Goal: Task Accomplishment & Management: Complete application form

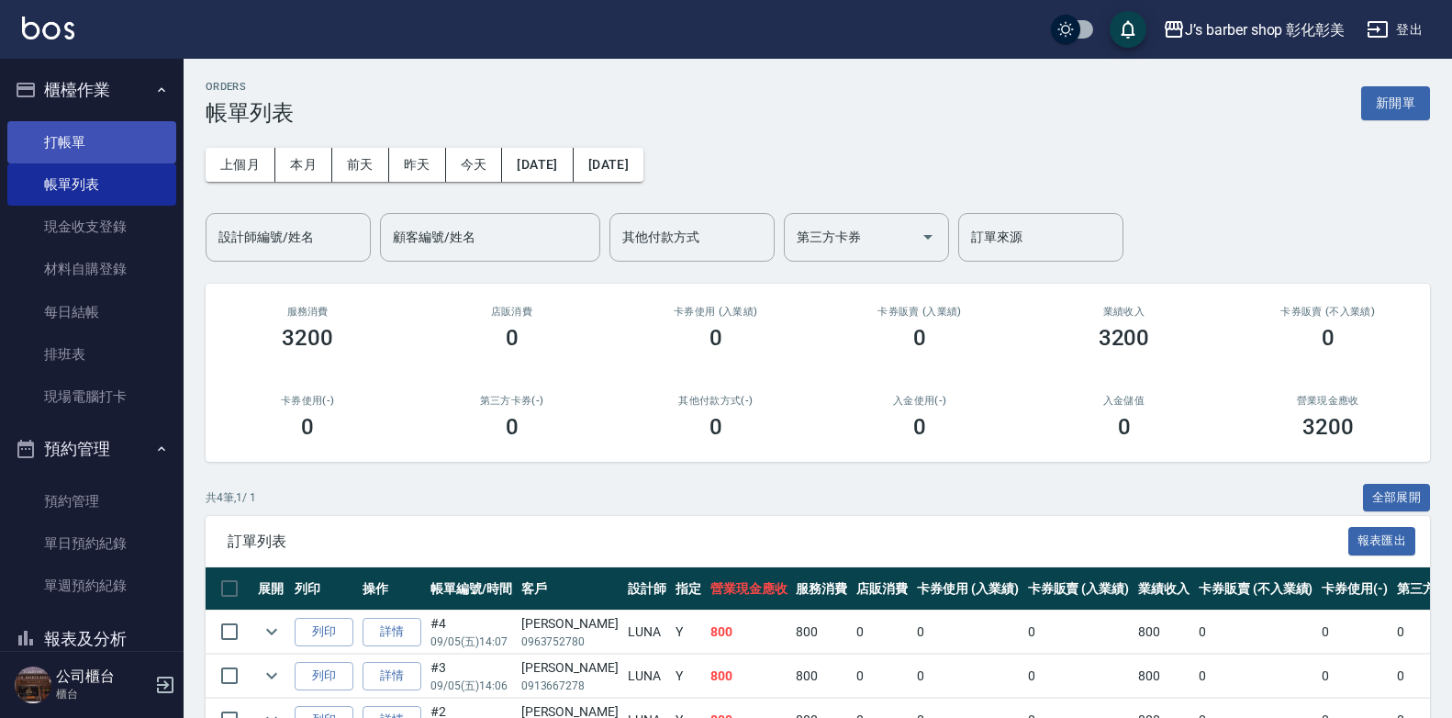
click at [41, 133] on link "打帳單" at bounding box center [91, 142] width 169 height 42
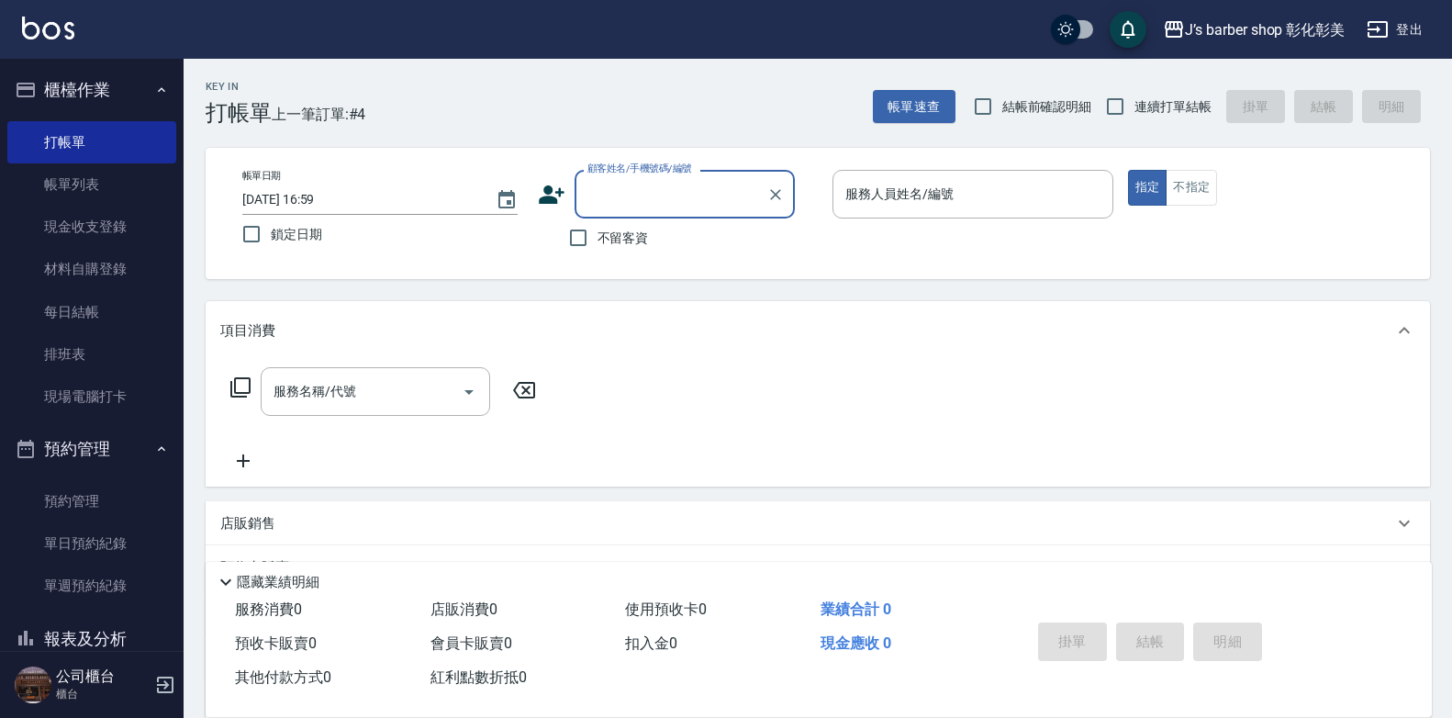
click at [325, 199] on input "[DATE] 16:59" at bounding box center [359, 200] width 235 height 30
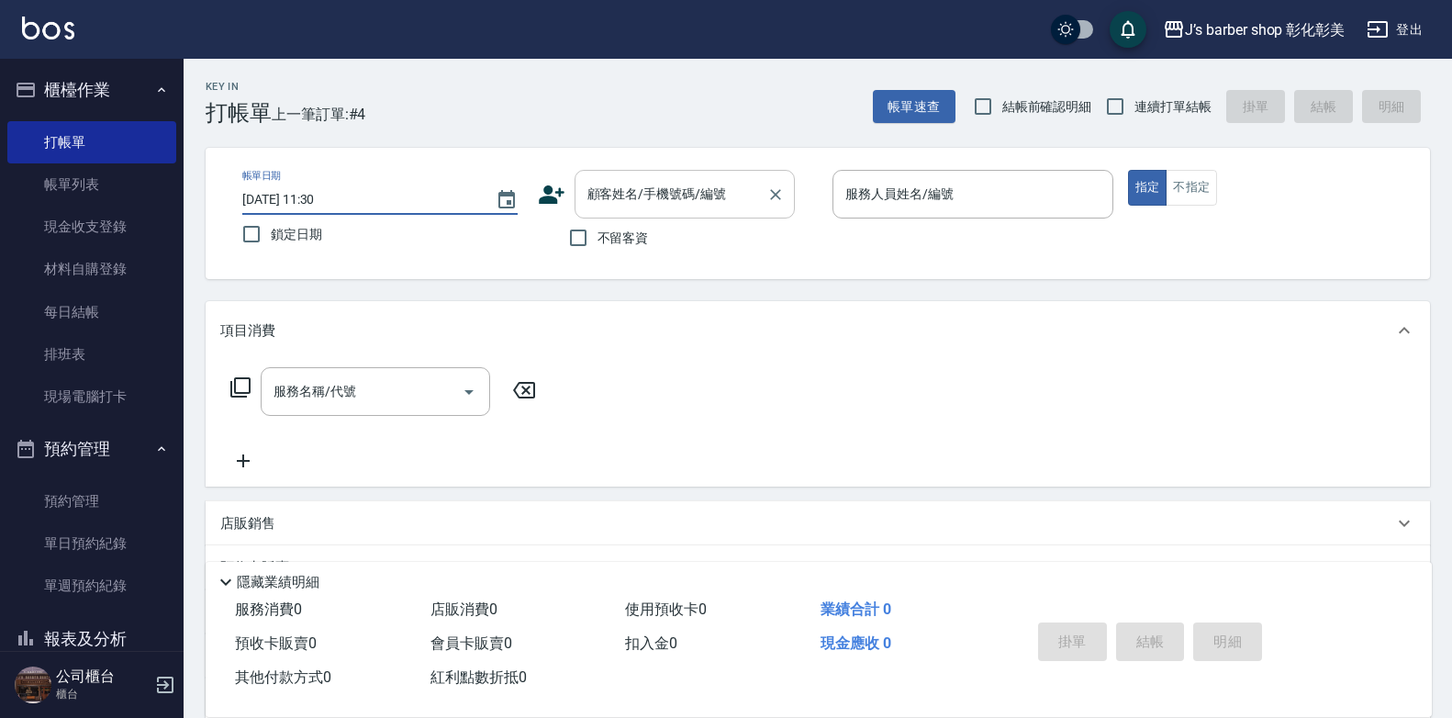
type input "[DATE] 11:30"
click at [621, 185] on div "顧客姓名/手機號碼/編號 顧客姓名/手機號碼/編號" at bounding box center [685, 194] width 220 height 49
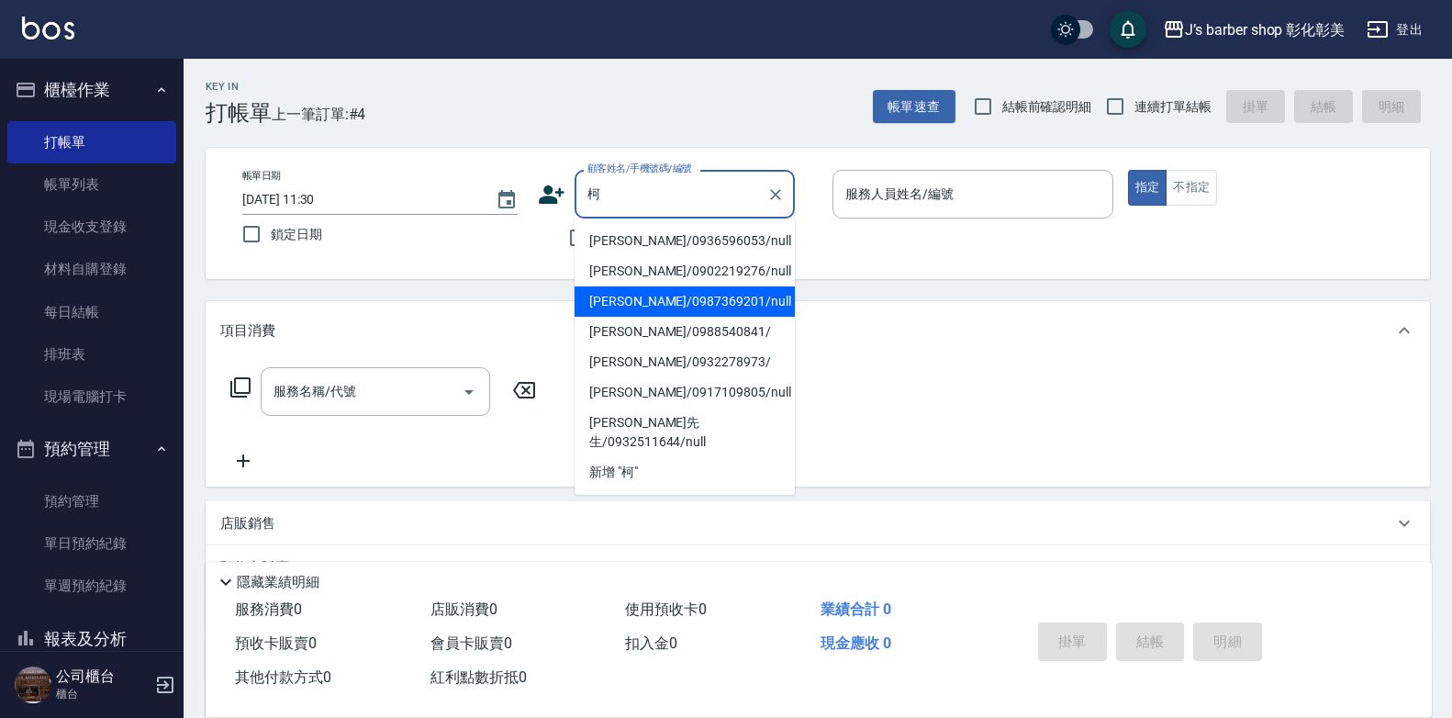
click at [711, 308] on li "[PERSON_NAME]/0987369201/null" at bounding box center [685, 301] width 220 height 30
type input "[PERSON_NAME]/0987369201/null"
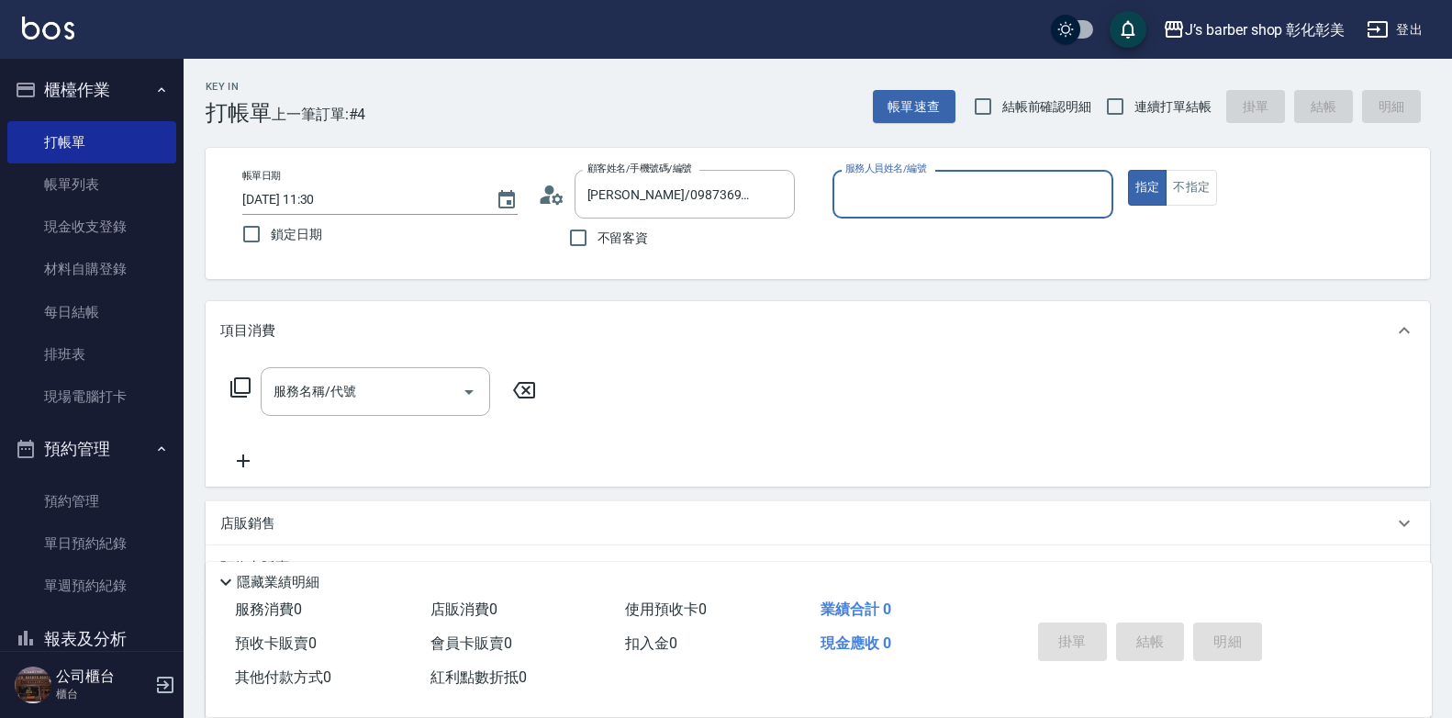
click at [1082, 190] on input "服務人員姓名/編號" at bounding box center [973, 194] width 264 height 32
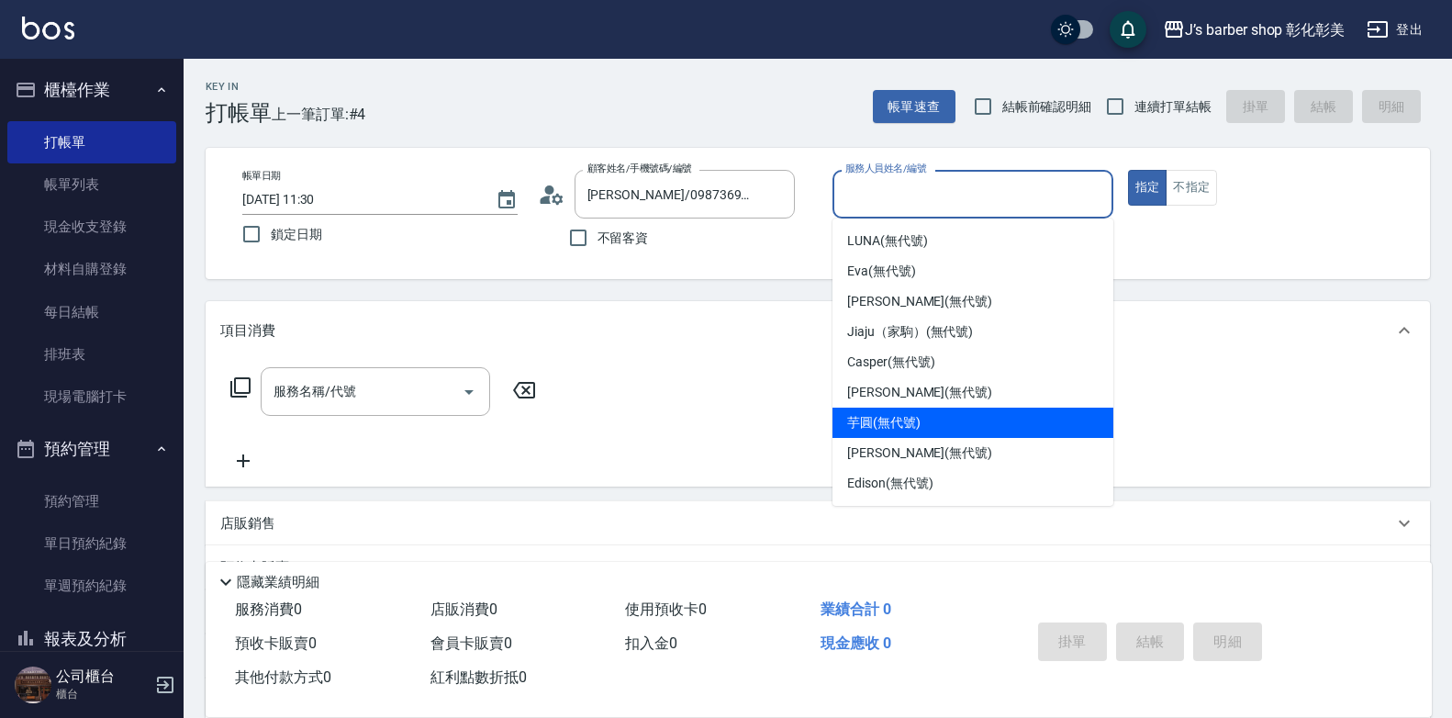
click at [909, 409] on div "芋圓 (無代號)" at bounding box center [973, 423] width 281 height 30
click at [909, 409] on div "服務名稱/代號 服務名稱/代號" at bounding box center [818, 423] width 1225 height 127
type input "芋圓(無代號)"
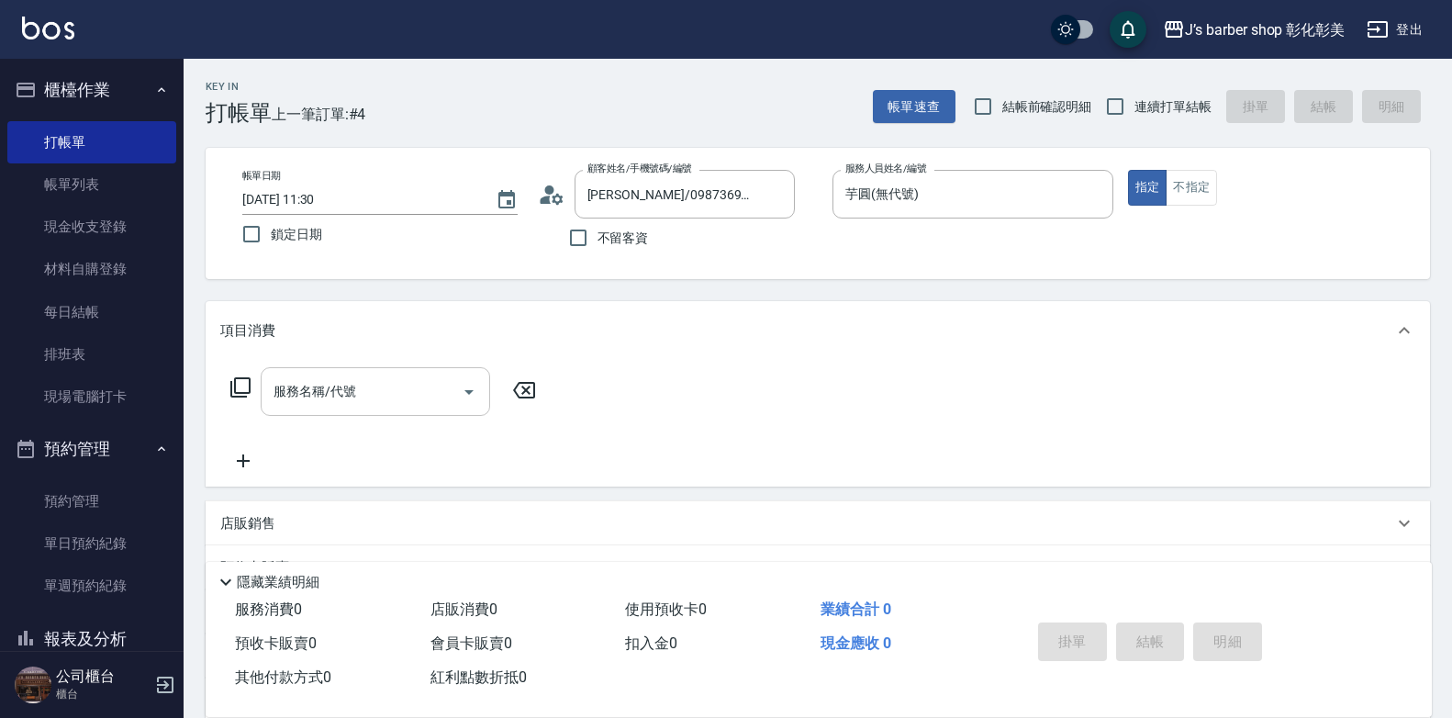
click at [269, 390] on input "服務名稱/代號" at bounding box center [361, 392] width 185 height 32
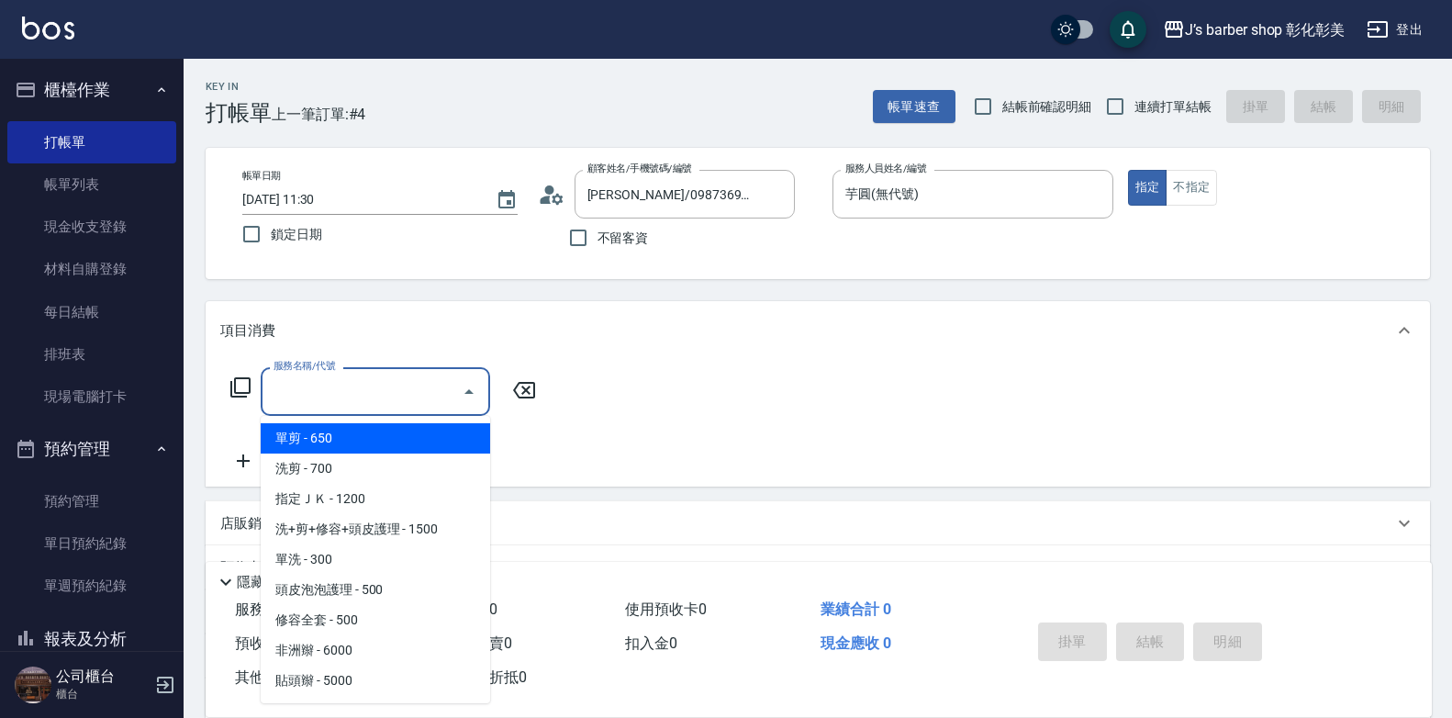
click at [270, 391] on input "服務名稱/代號" at bounding box center [361, 392] width 185 height 32
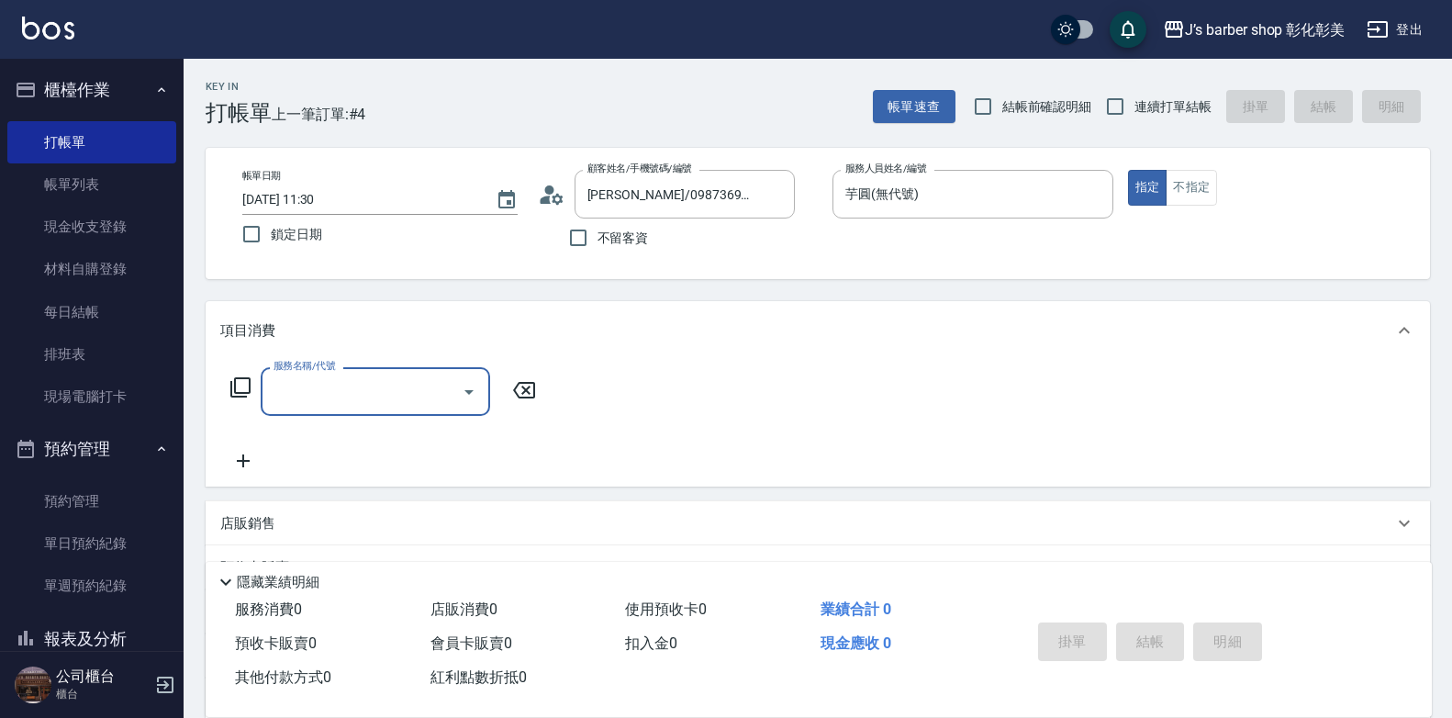
click at [270, 390] on input "服務名稱/代號" at bounding box center [361, 392] width 185 height 32
click at [306, 390] on input "服務名稱/代號" at bounding box center [361, 392] width 185 height 32
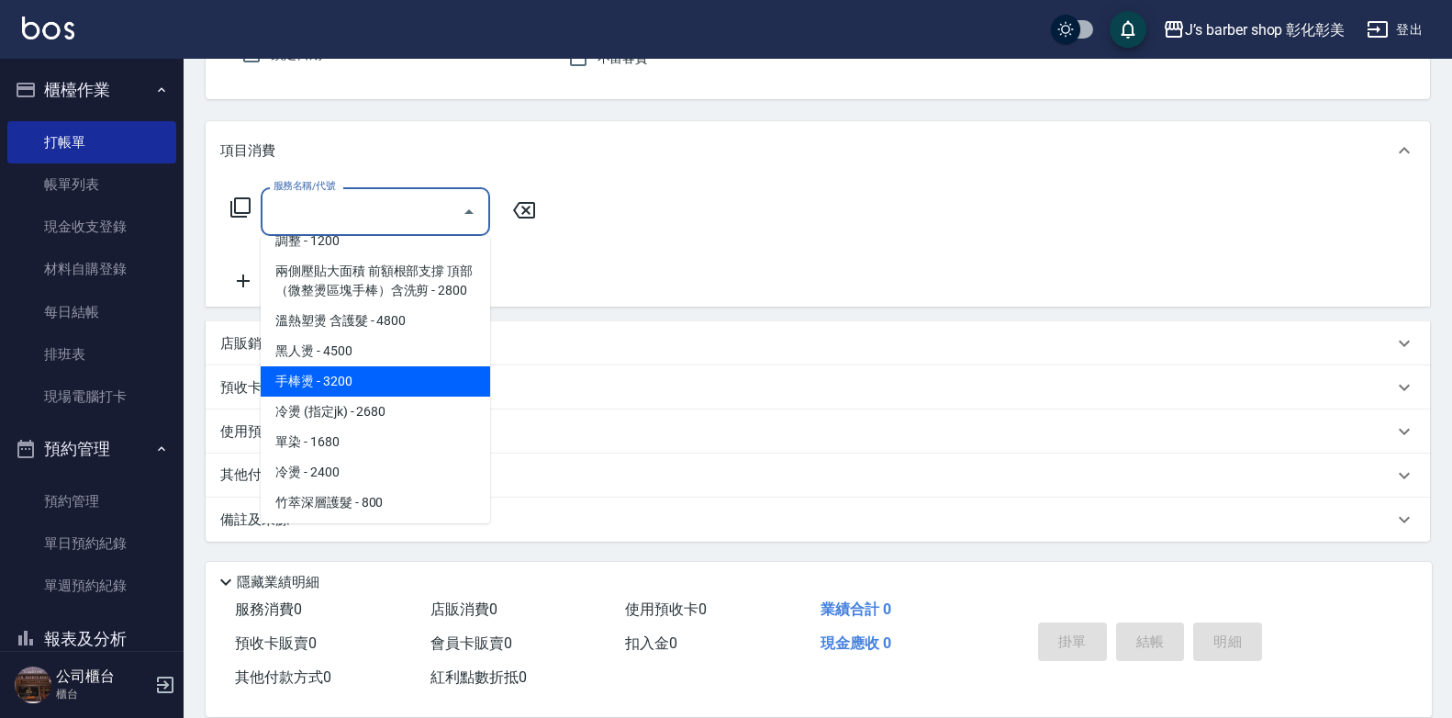
scroll to position [521, 0]
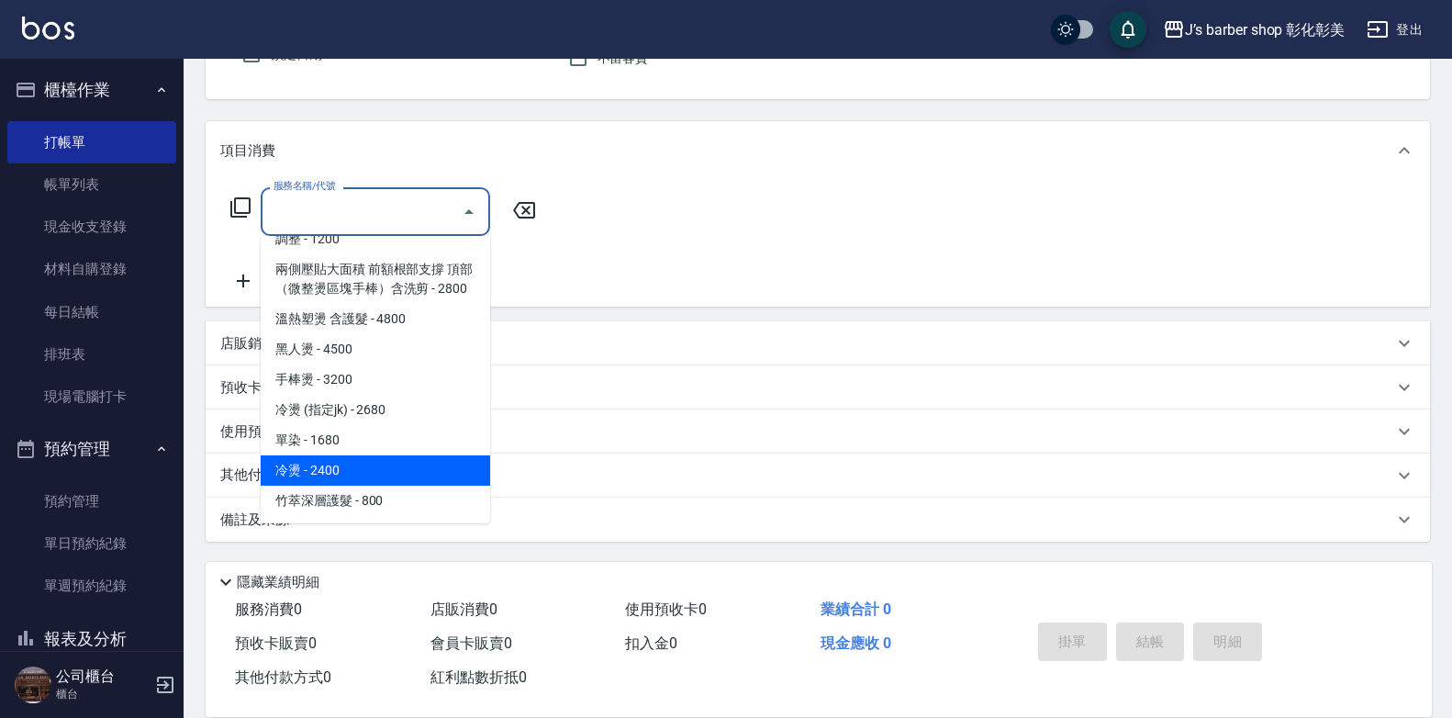
click at [414, 464] on span "冷燙 - 2400" at bounding box center [376, 470] width 230 height 30
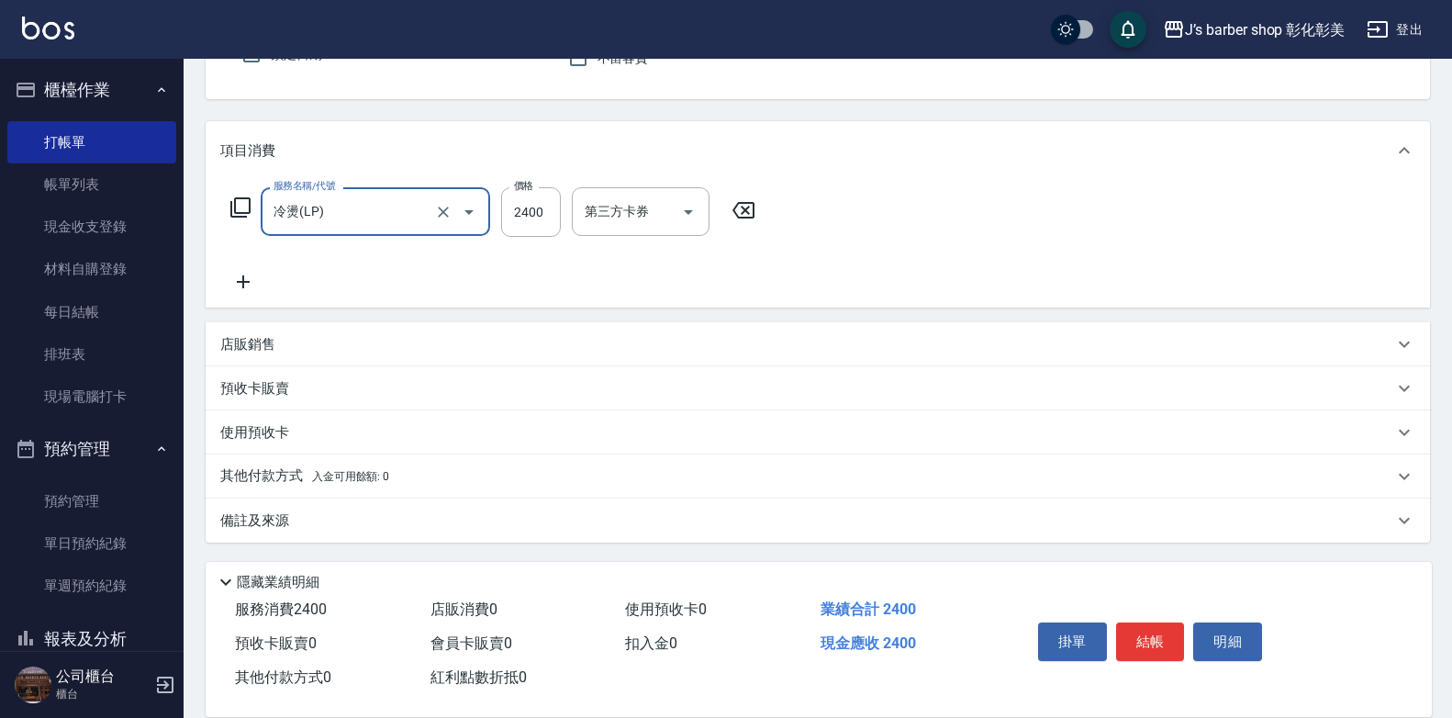
type input "冷燙(LP)"
click at [523, 224] on input "2400" at bounding box center [531, 212] width 60 height 50
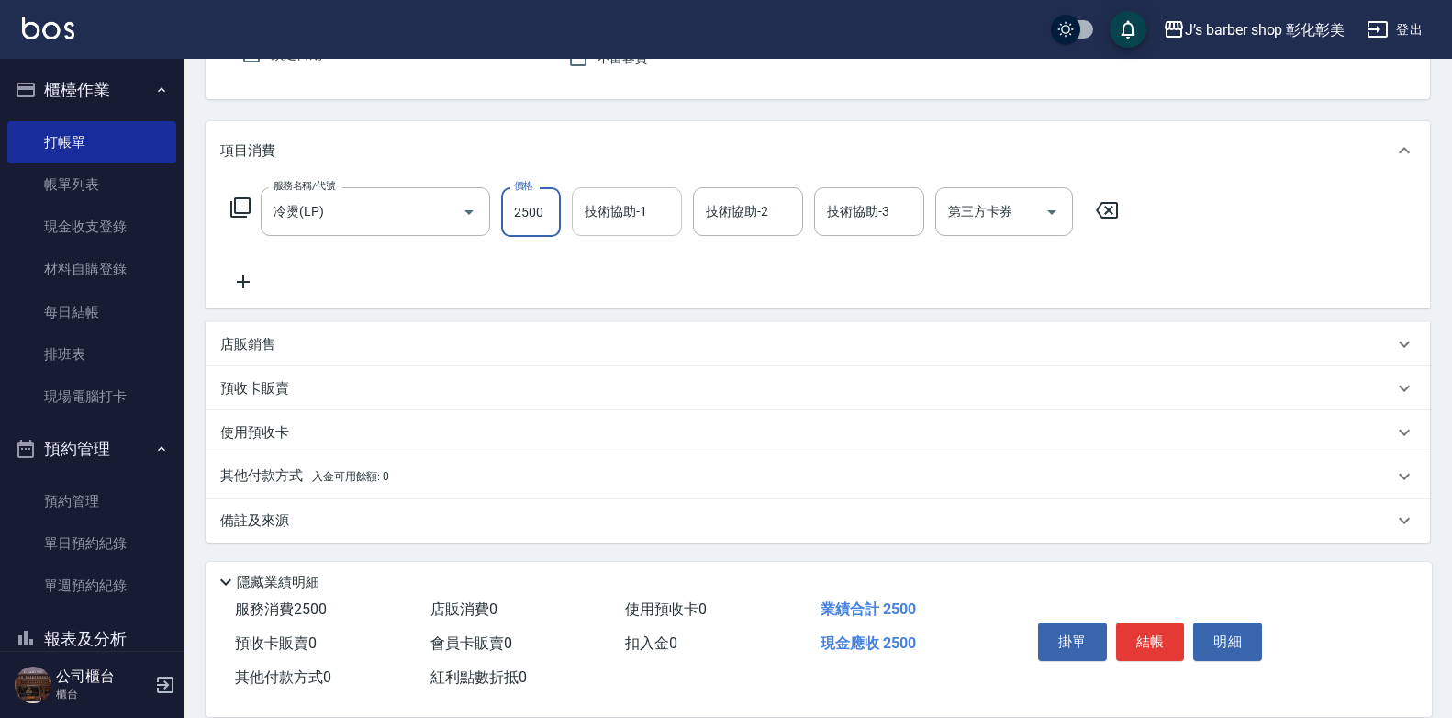
type input "2500"
click at [623, 217] on div "技術協助-1 技術協助-1" at bounding box center [627, 211] width 110 height 49
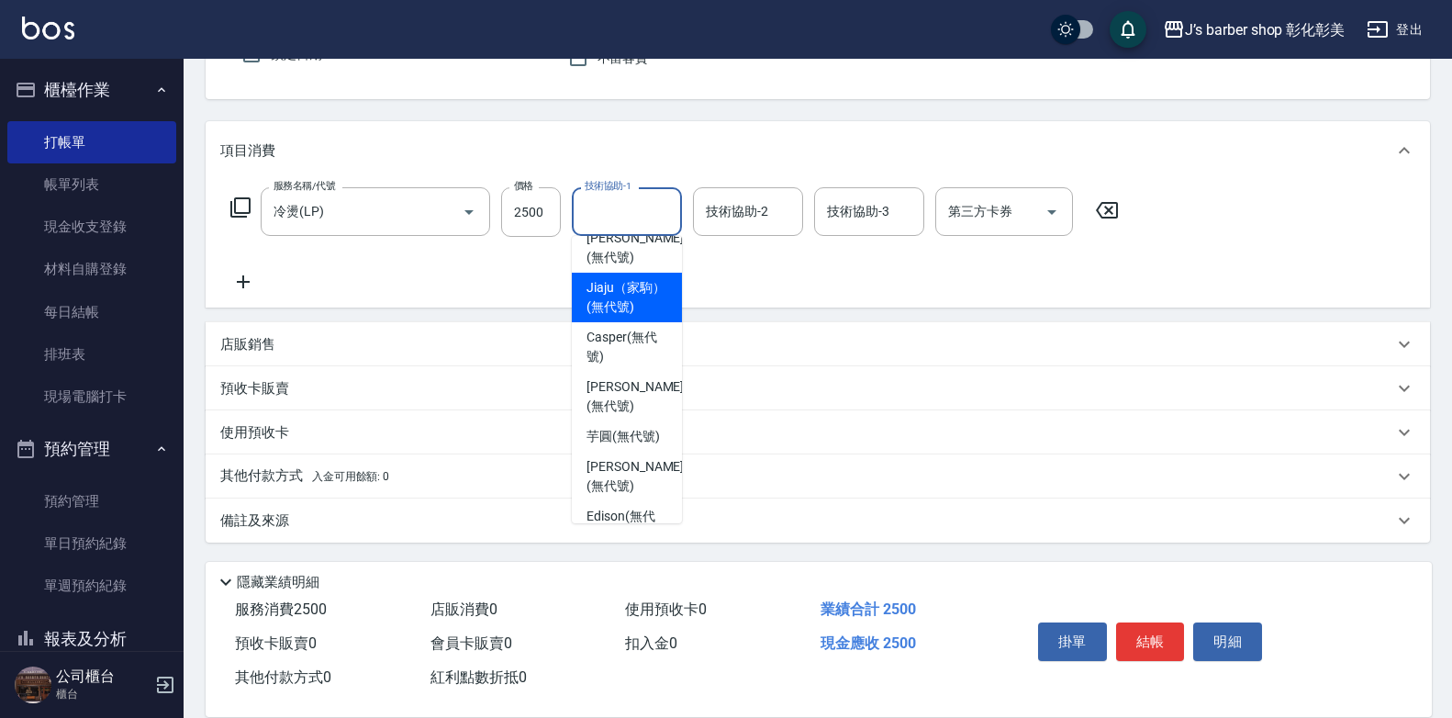
scroll to position [154, 0]
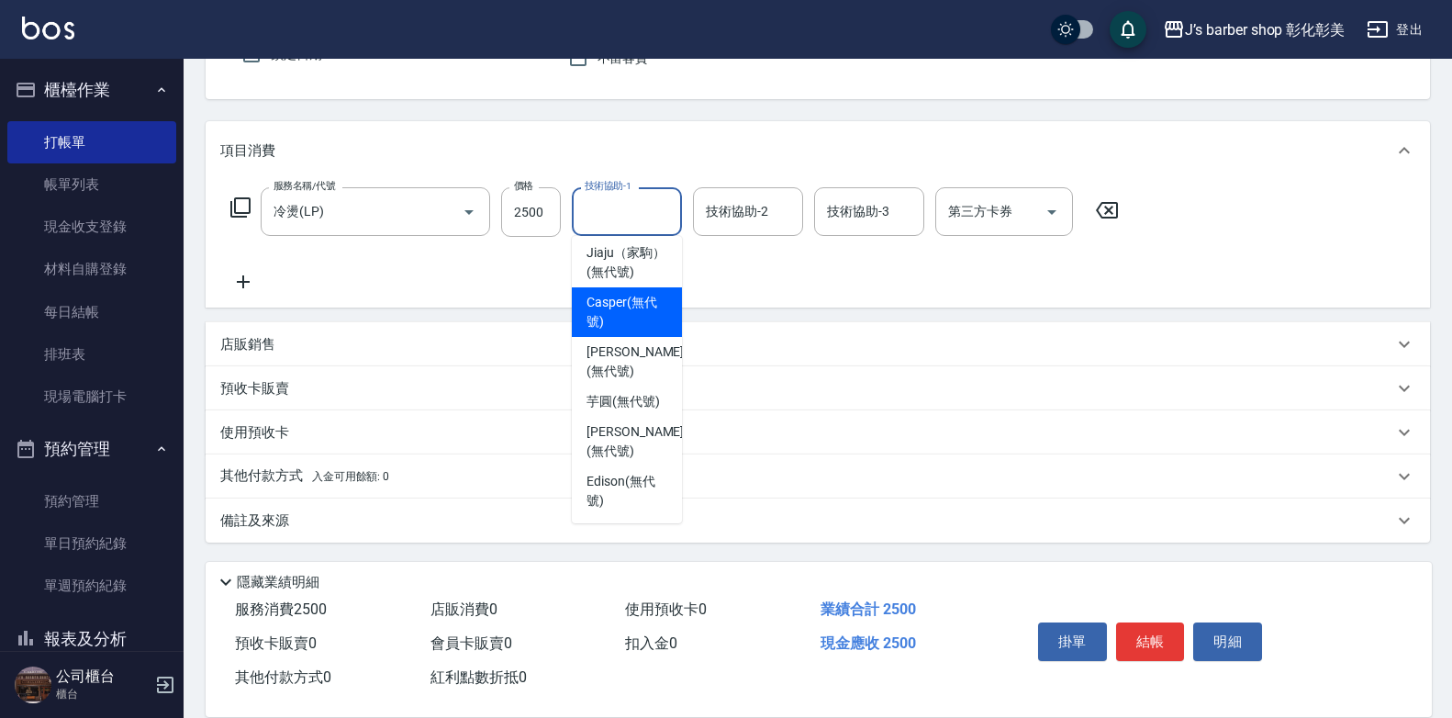
click at [622, 311] on span "Casper (無代號)" at bounding box center [627, 312] width 81 height 39
type input "Casper(無代號)"
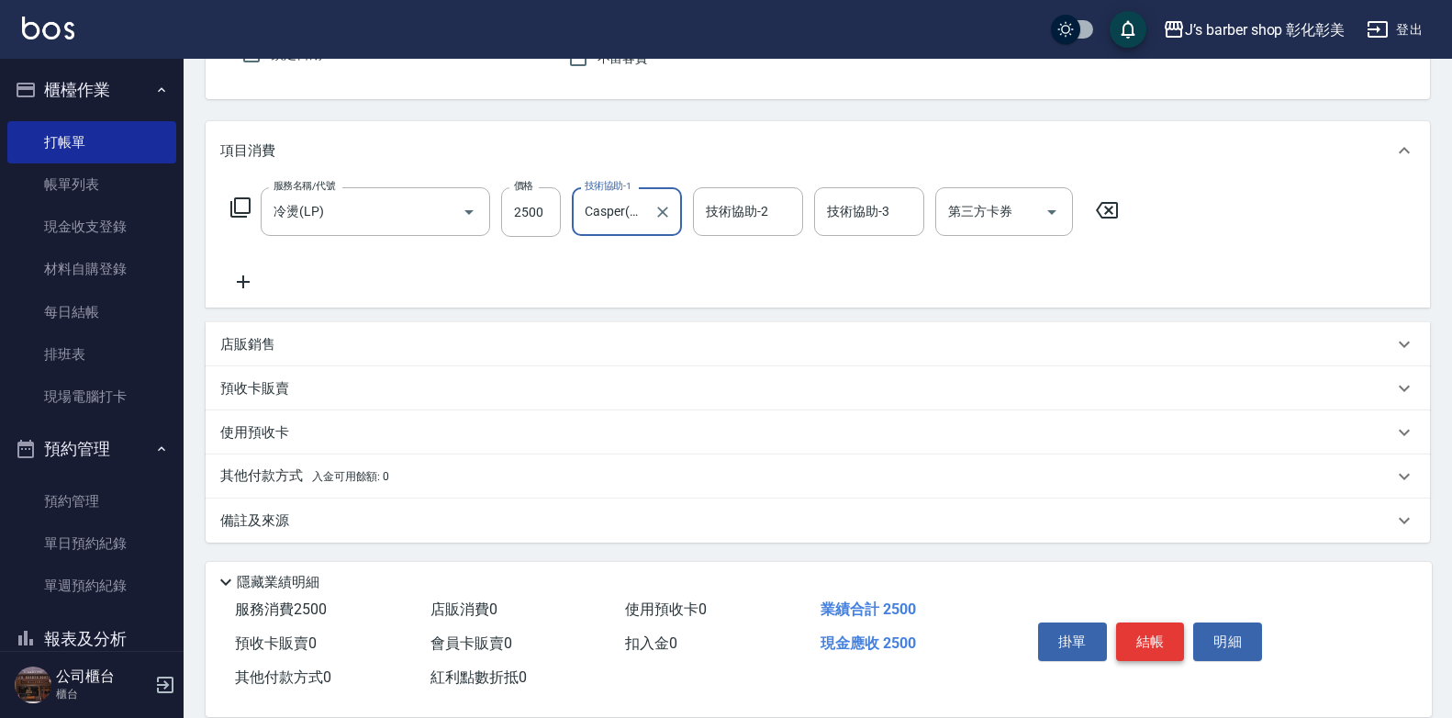
click at [1128, 634] on button "結帳" at bounding box center [1150, 641] width 69 height 39
click at [1128, 634] on div "掛單 結帳 明細" at bounding box center [1151, 644] width 240 height 58
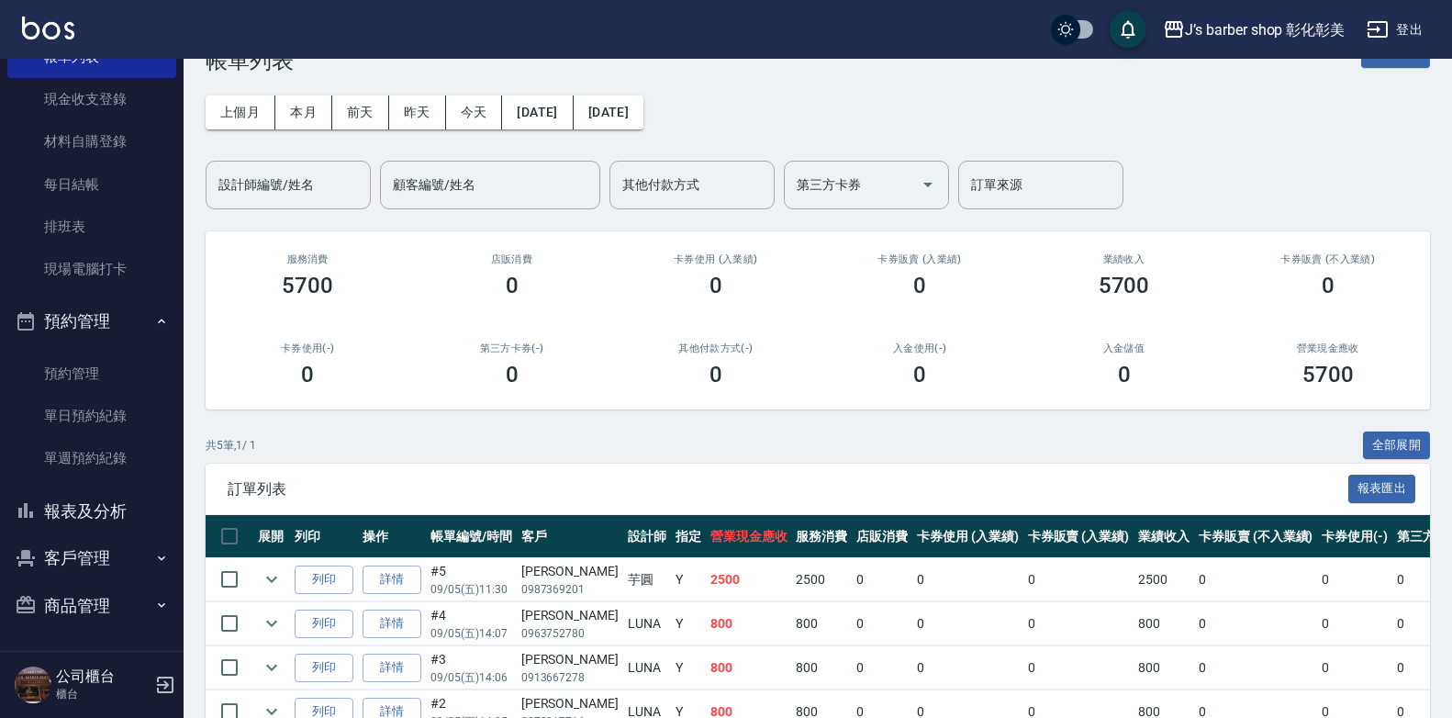
scroll to position [92, 0]
